Goal: Understand process/instructions: Learn how to perform a task or action

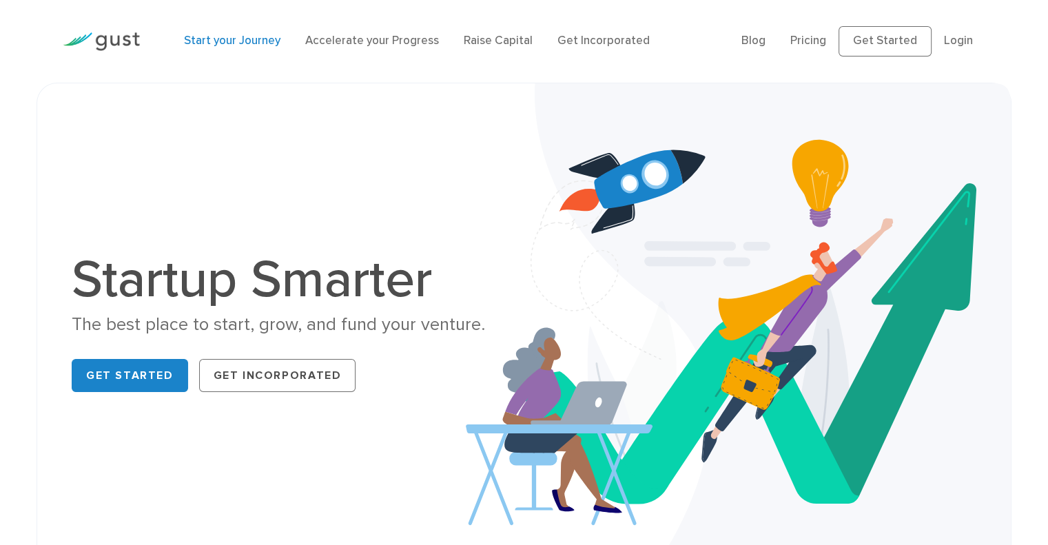
click at [226, 41] on link "Start your Journey" at bounding box center [232, 41] width 96 height 14
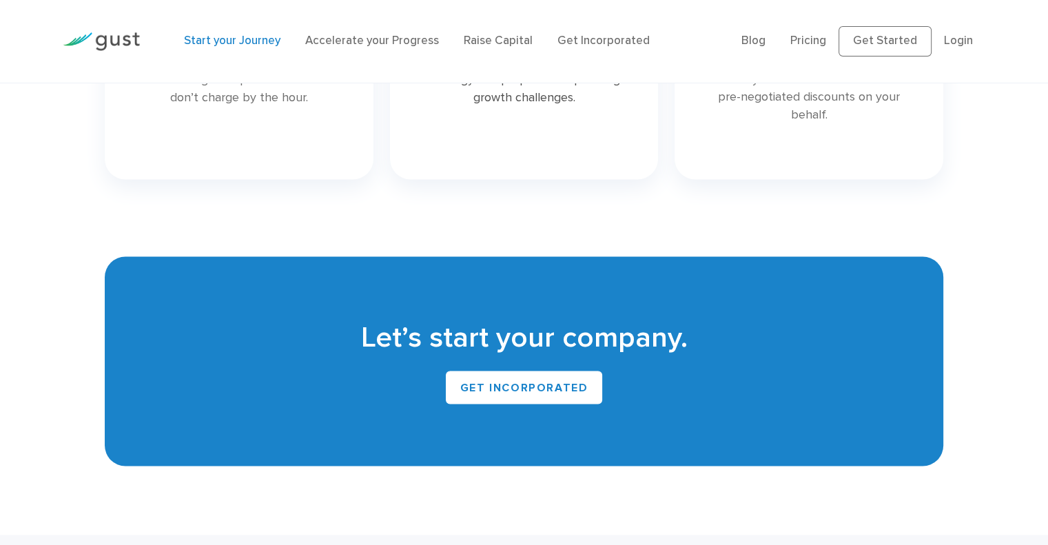
scroll to position [2112, 0]
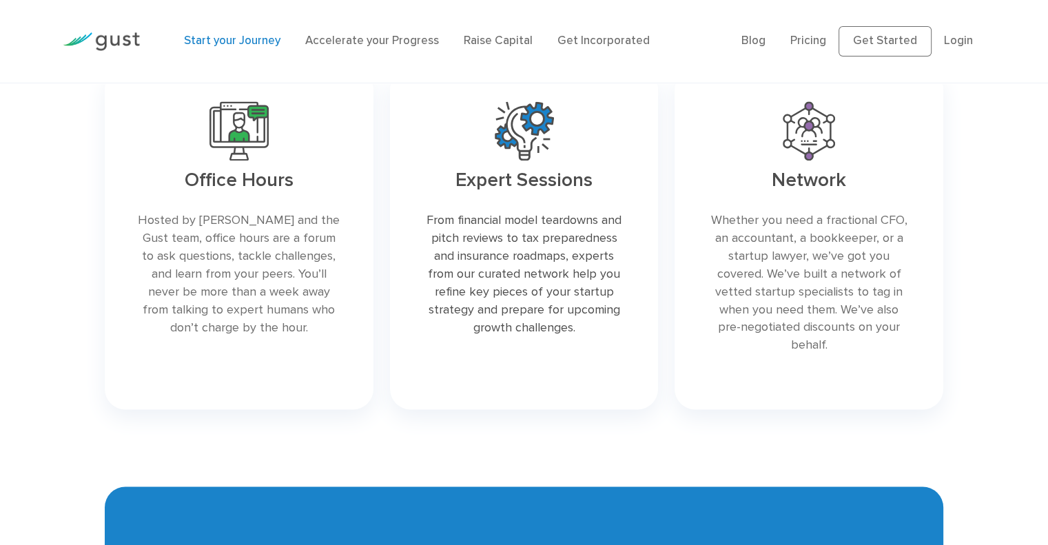
click at [805, 181] on link at bounding box center [809, 239] width 269 height 340
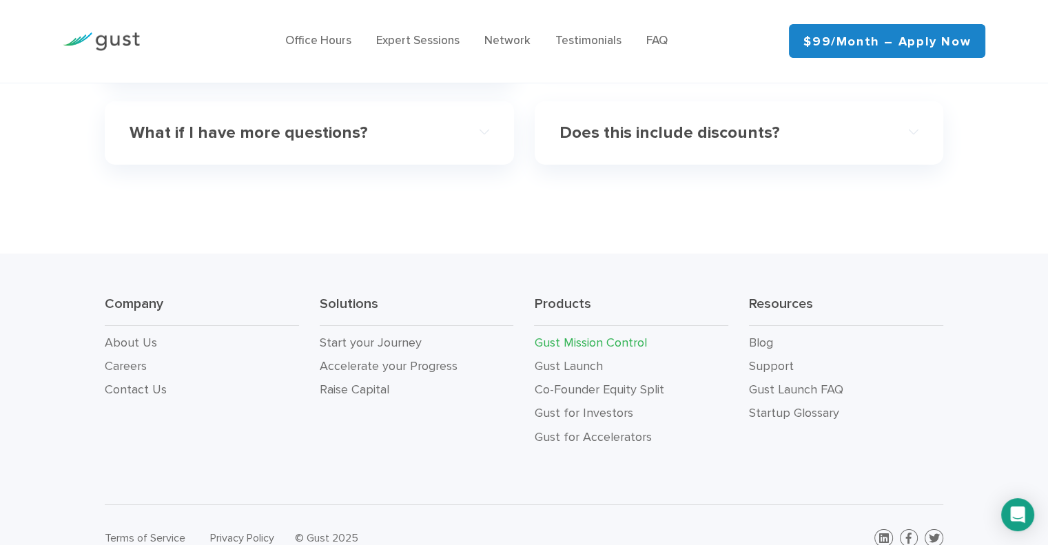
scroll to position [4563, 0]
